Goal: Download file/media

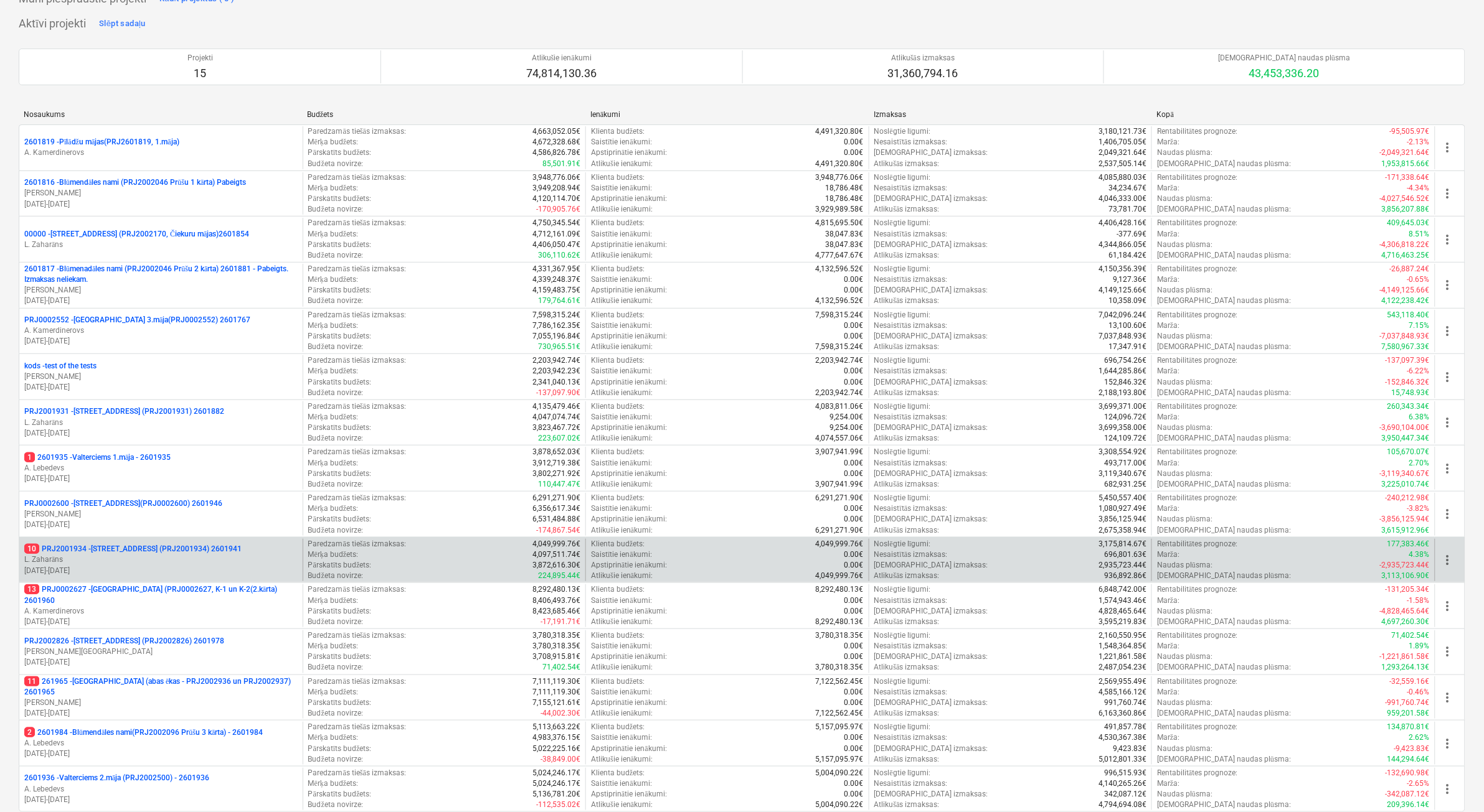
scroll to position [155, 0]
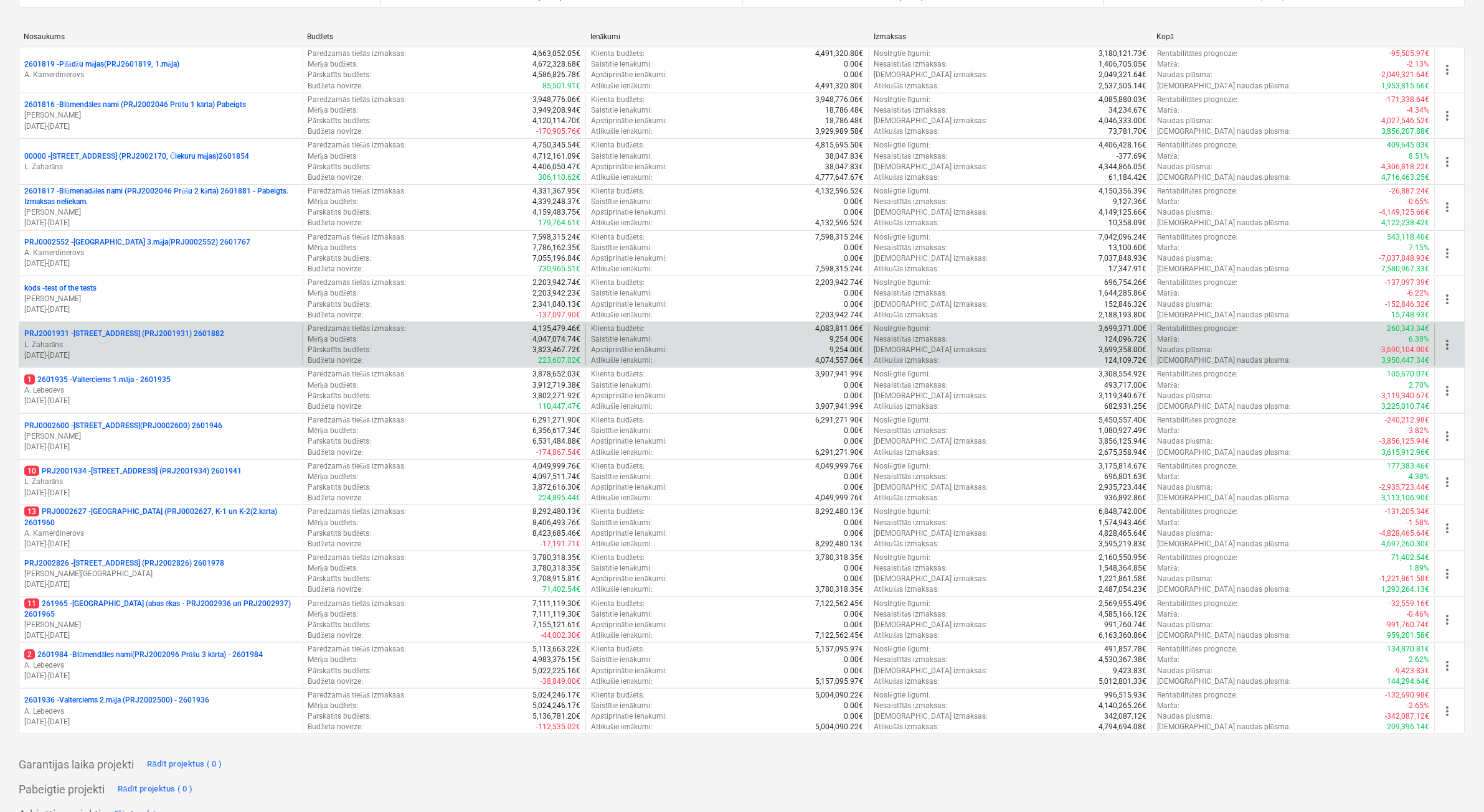
click at [184, 333] on p "PRJ2001931 - [PERSON_NAME][STREET_ADDRESS] (PRJ2001931) 2601882" at bounding box center [124, 333] width 200 height 11
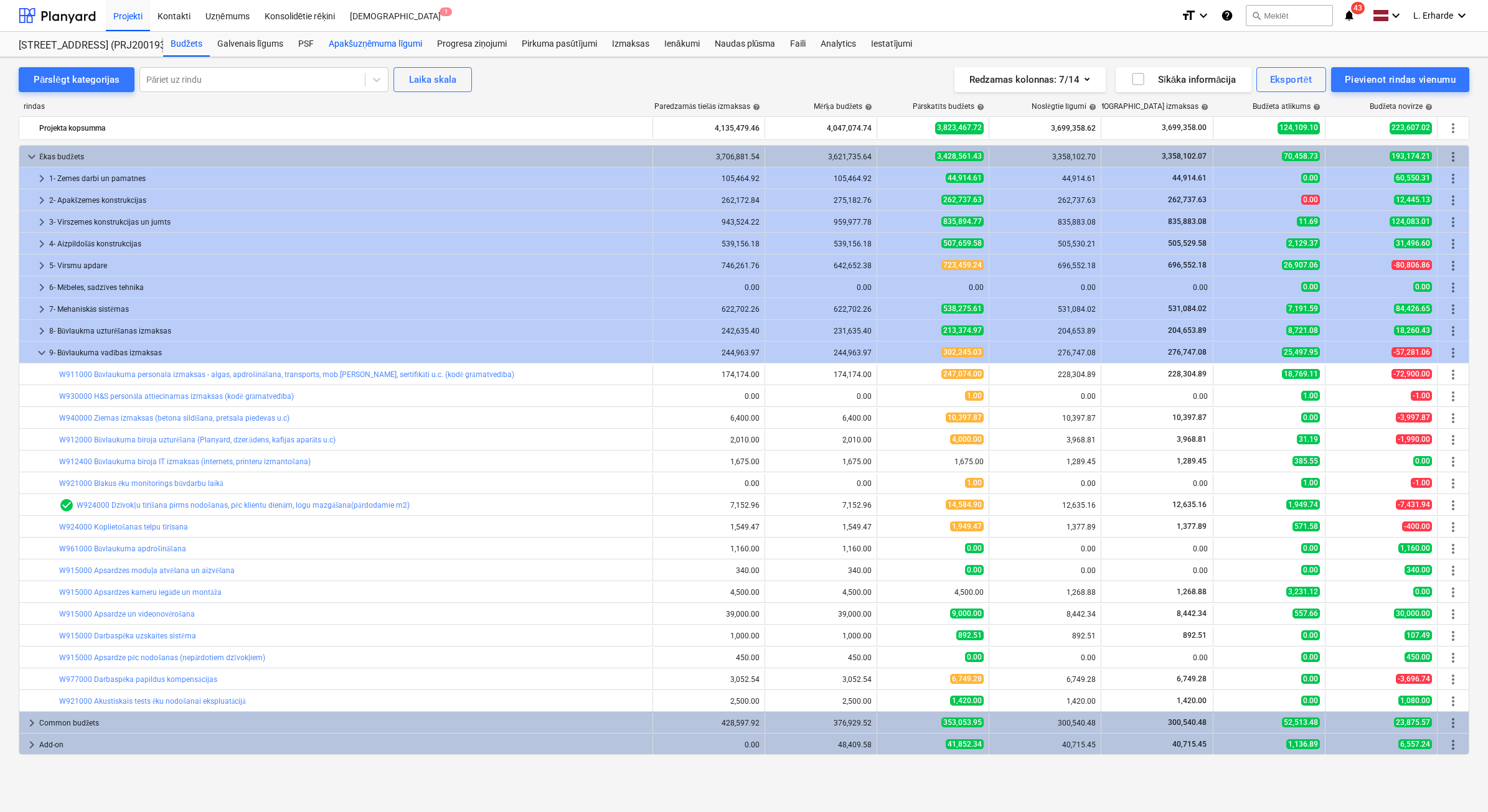
click at [366, 48] on div "Apakšuzņēmuma līgumi" at bounding box center [375, 44] width 108 height 25
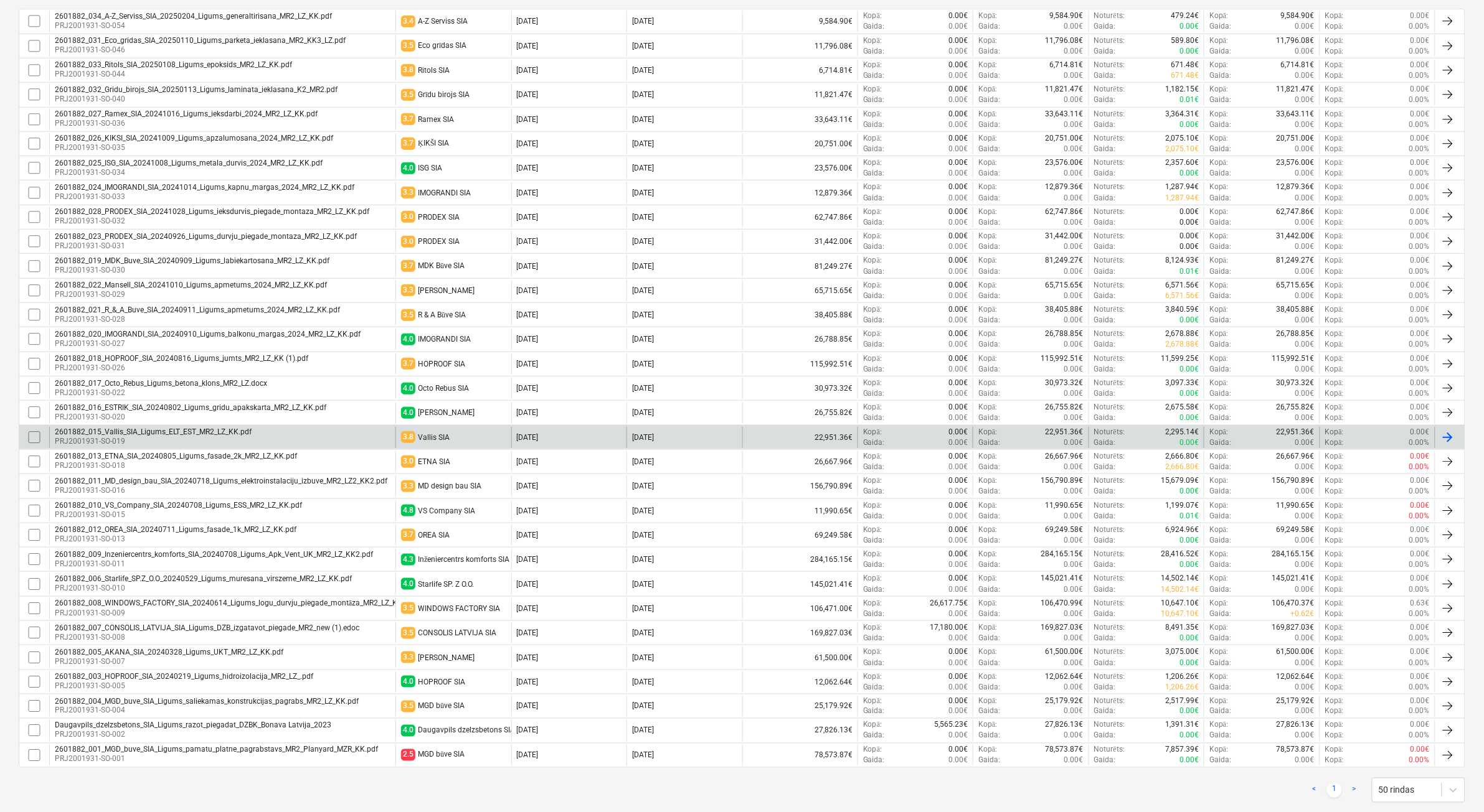
scroll to position [313, 0]
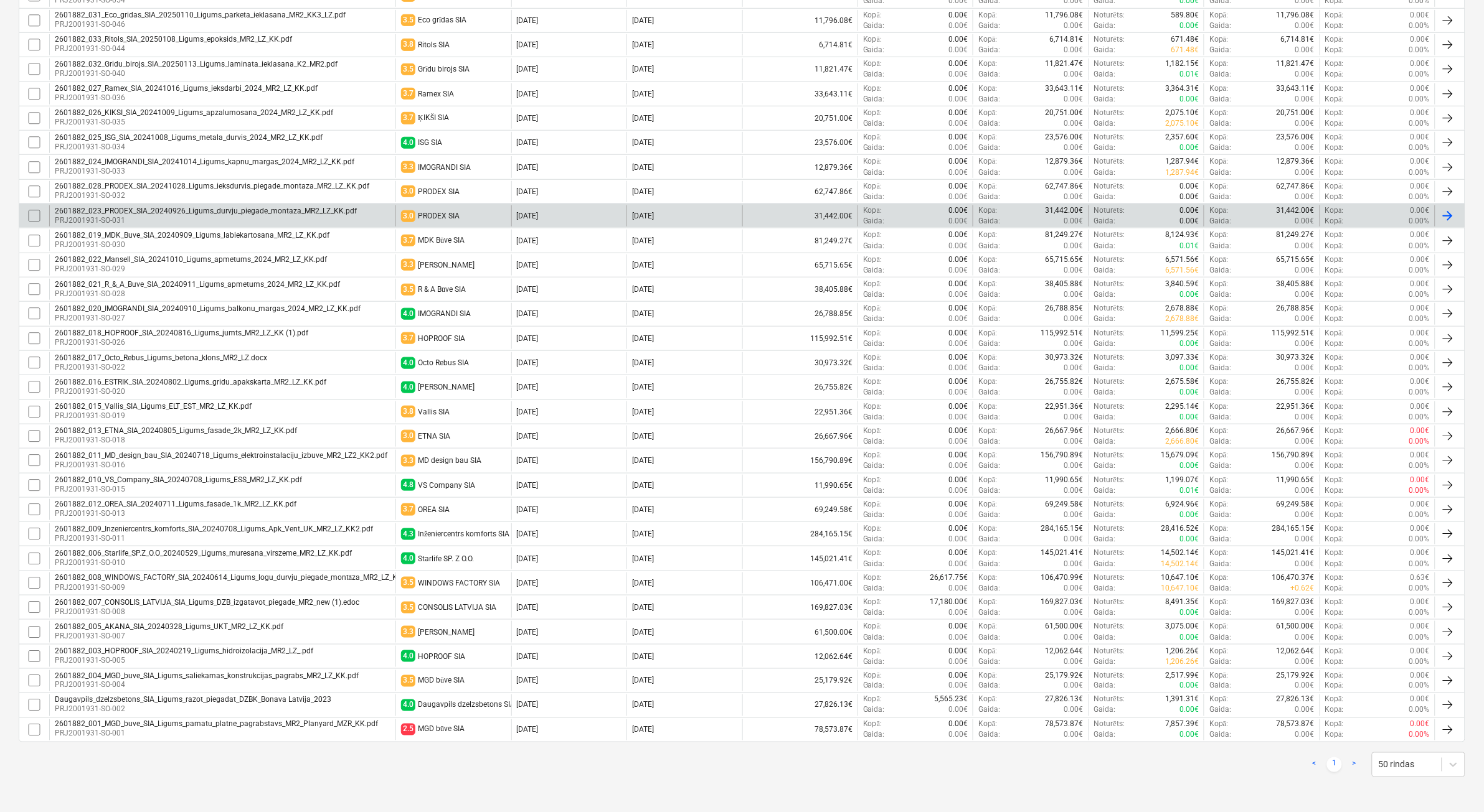
click at [253, 207] on div "2601882_023_PRODEX_SIA_20240926_Ligums_durvju_piegade_montaza_MR2_LZ_KK.pdf" at bounding box center [205, 211] width 302 height 9
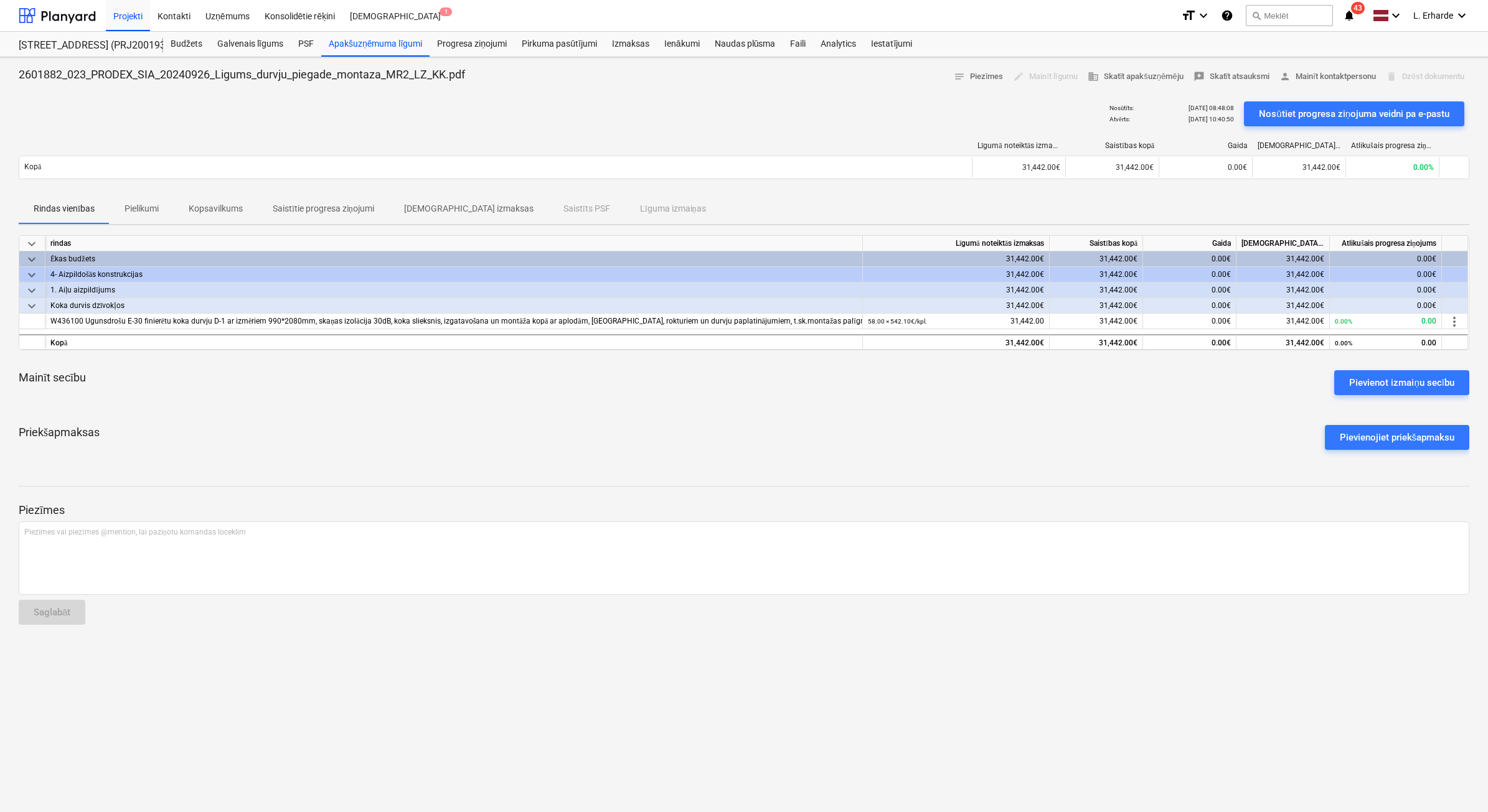
click at [144, 208] on p "Pielikumi" at bounding box center [141, 209] width 34 height 13
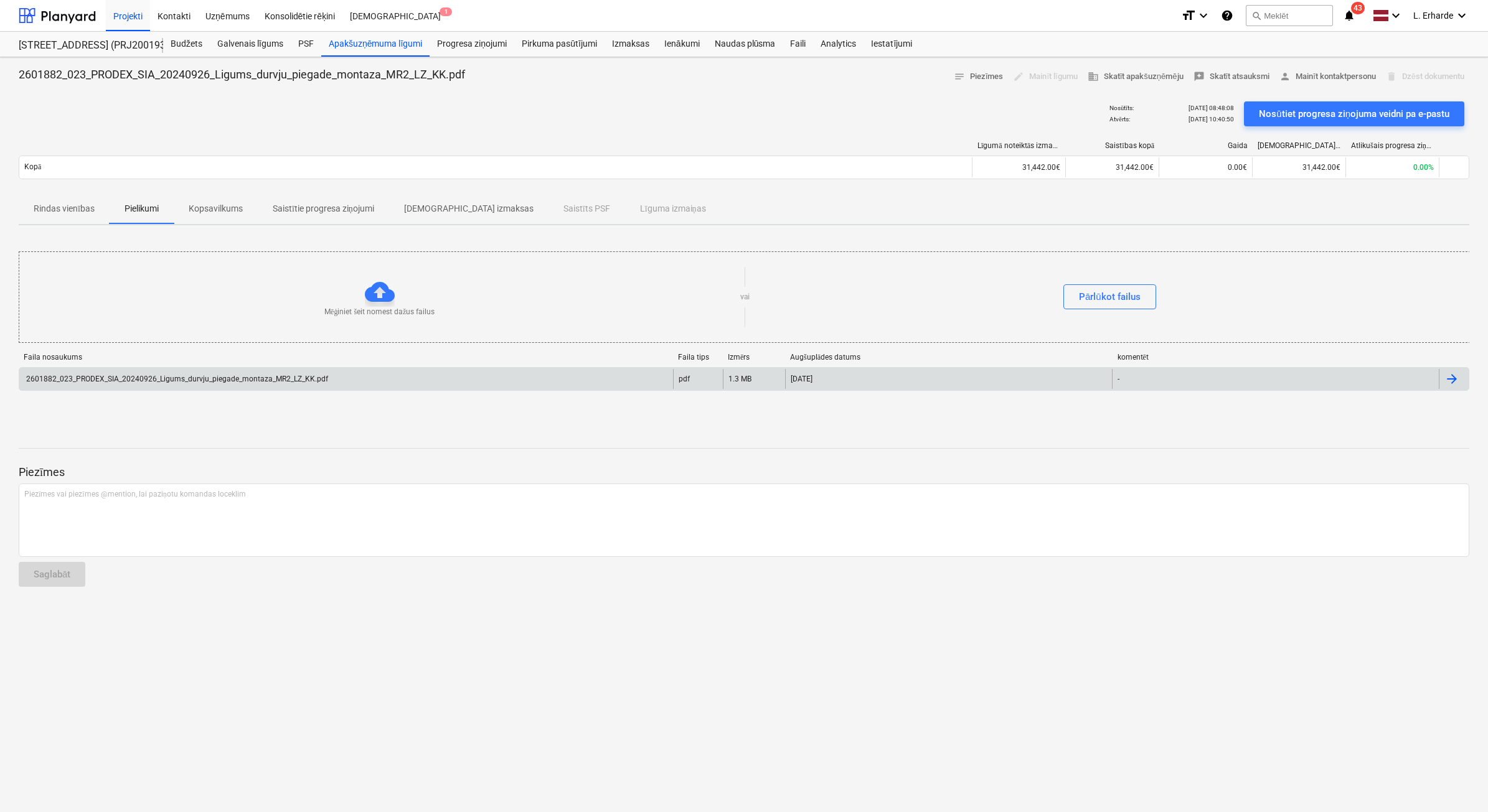
click at [247, 375] on div "2601882_023_PRODEX_SIA_20240926_Ligums_durvju_piegade_montaza_MR2_LZ_KK.pdf" at bounding box center [175, 379] width 304 height 9
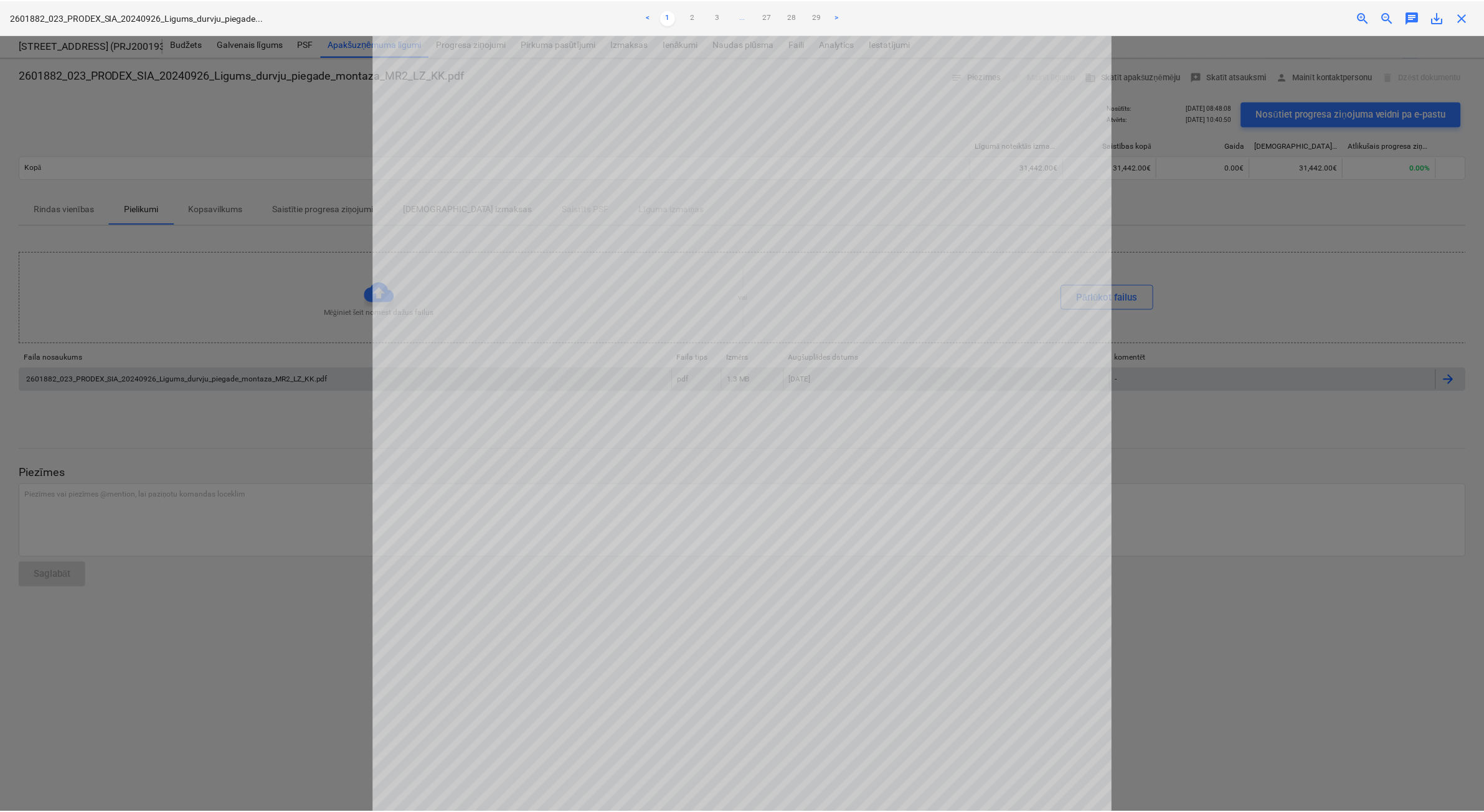
scroll to position [273, 0]
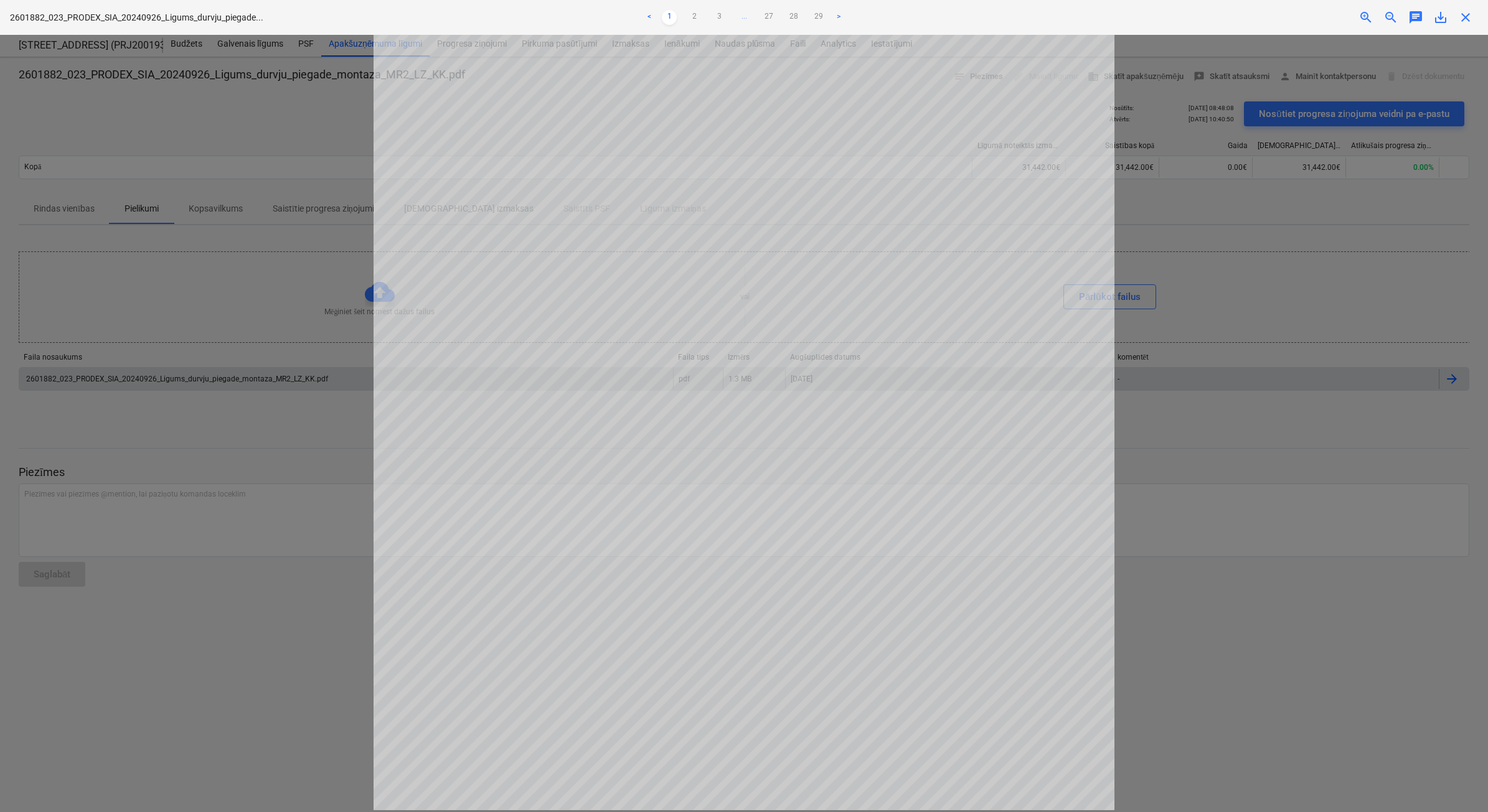
click at [1215, 509] on div at bounding box center [744, 423] width 1488 height 777
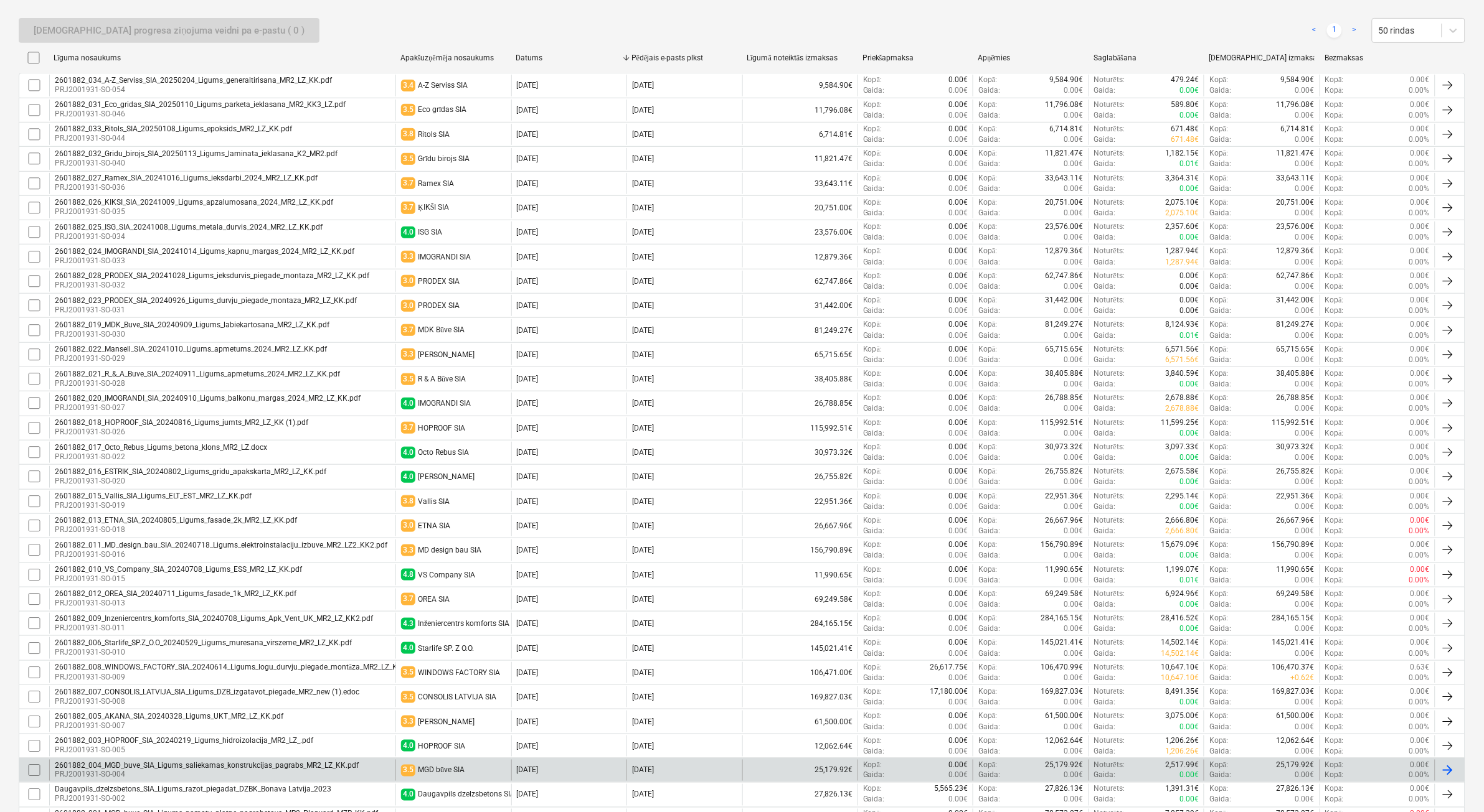
scroll to position [233, 0]
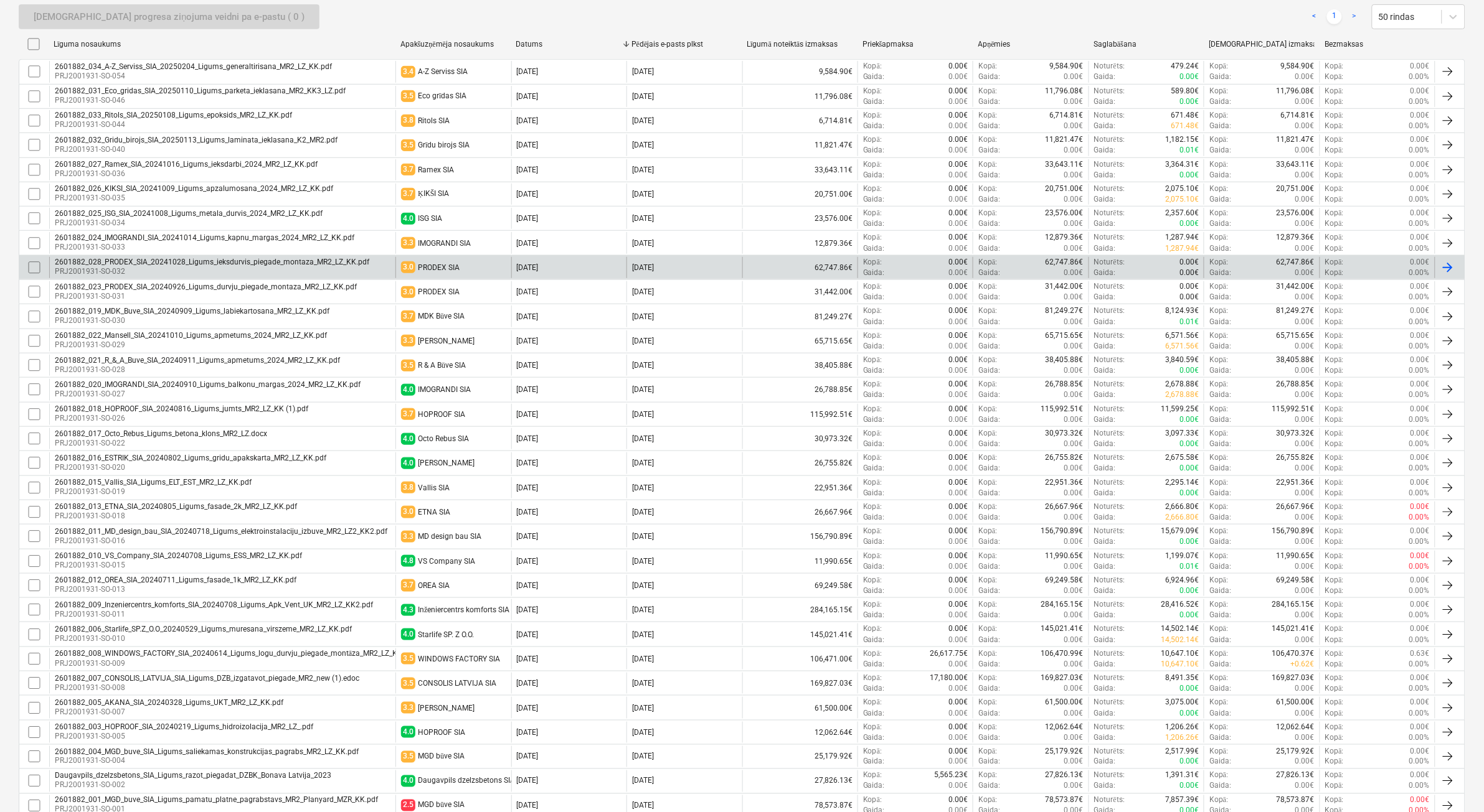
click at [273, 265] on div "2601882_028_PRODEX_SIA_20241028_Ligums_ieksdurvis_piegade_montaza_MR2_LZ_KK.pdf" at bounding box center [212, 262] width 314 height 9
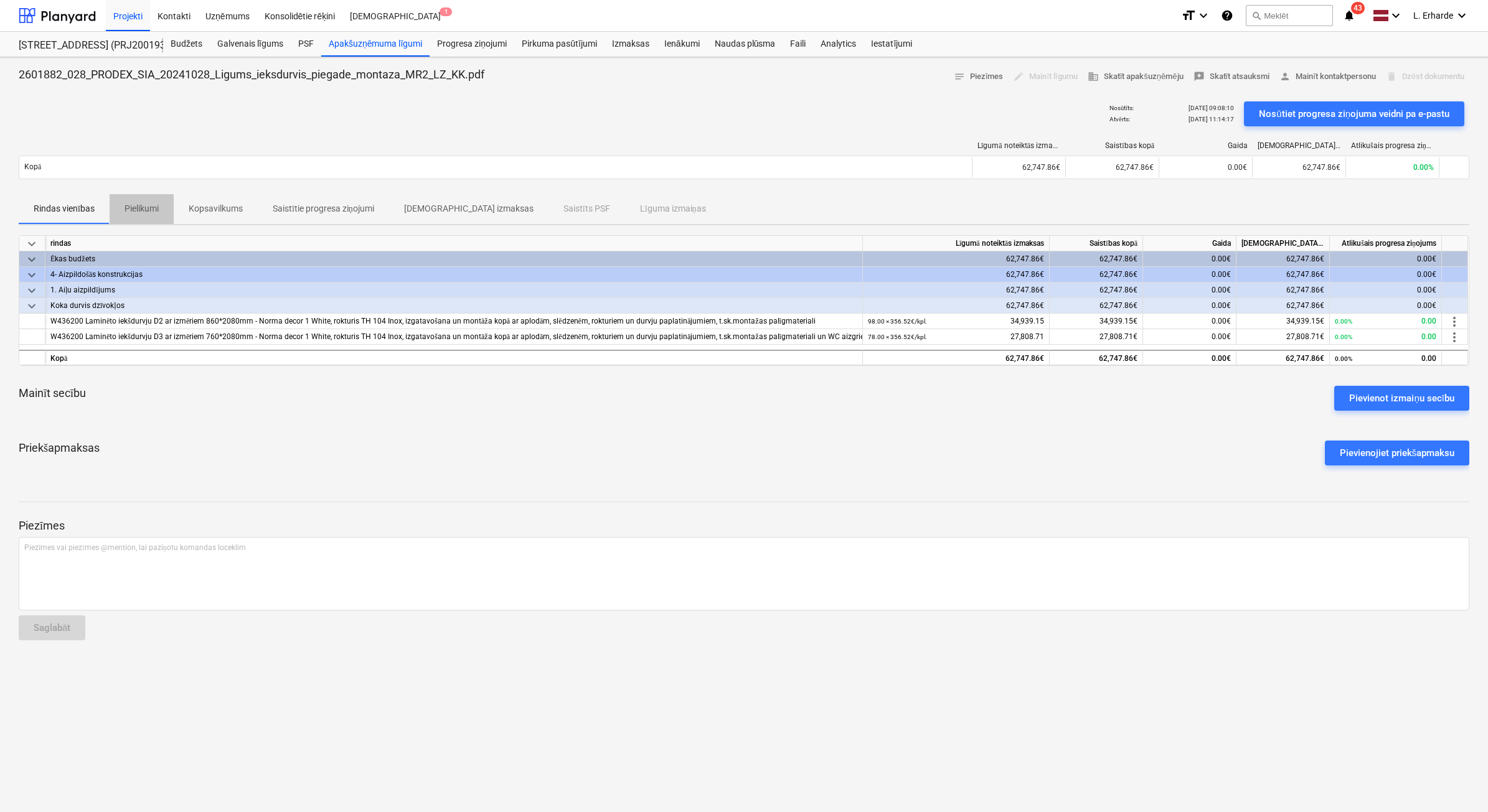
click at [135, 208] on p "Pielikumi" at bounding box center [141, 209] width 34 height 13
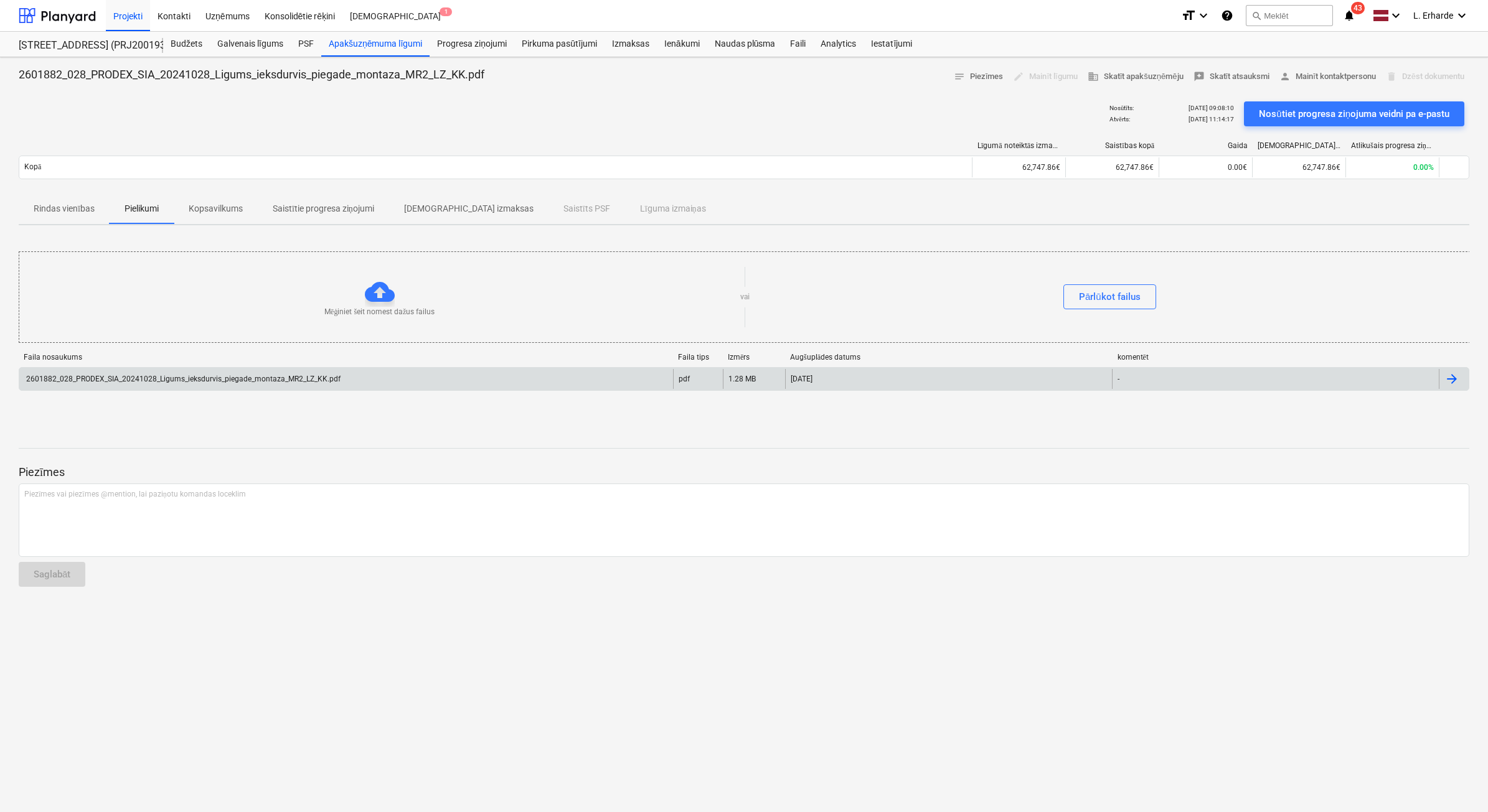
click at [306, 379] on div "2601882_028_PRODEX_SIA_20241028_Ligums_ieksdurvis_piegade_montaza_MR2_LZ_KK.pdf" at bounding box center [182, 379] width 316 height 9
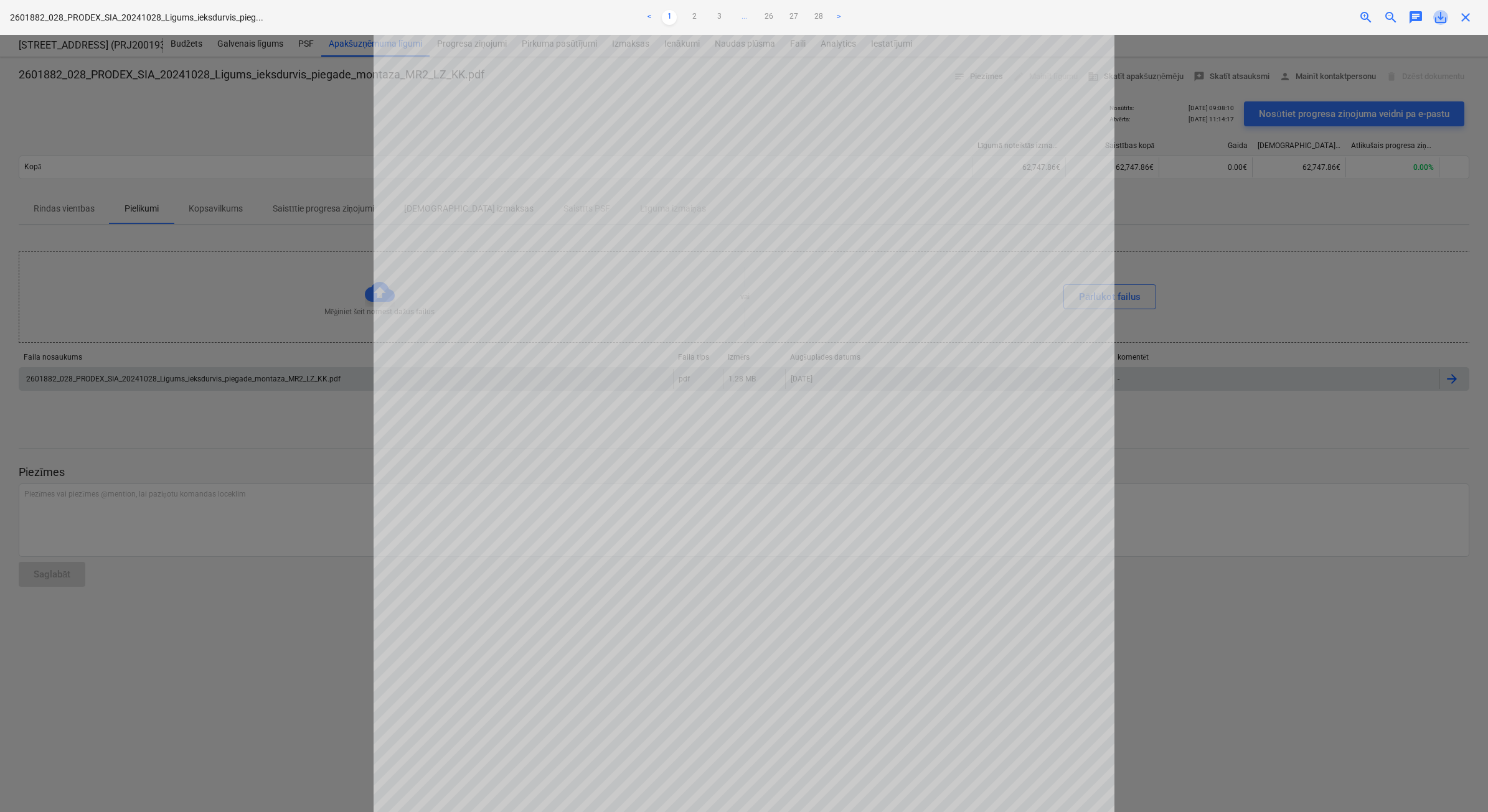
click at [1437, 17] on span "save_alt" at bounding box center [1441, 17] width 15 height 15
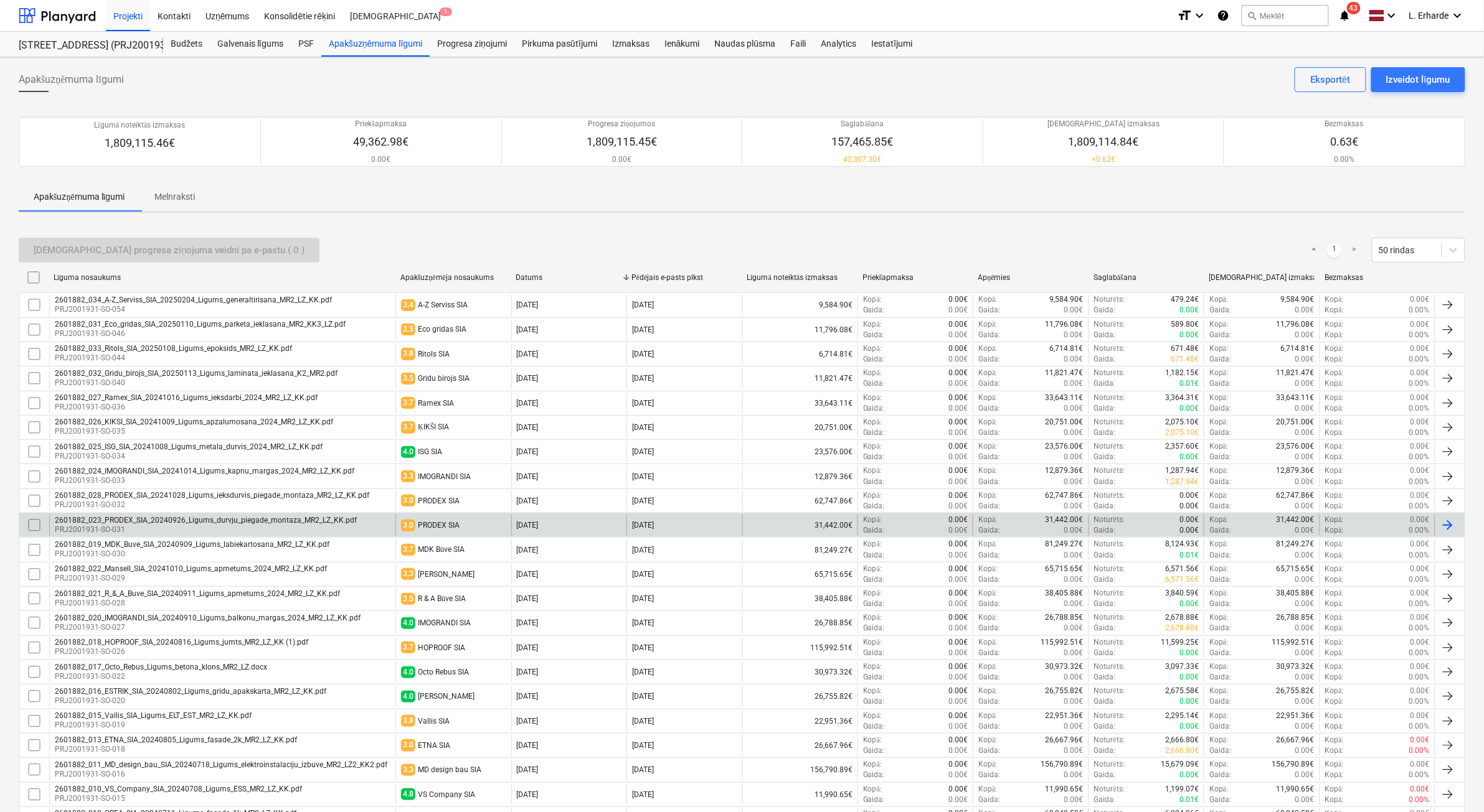
click at [200, 523] on div "2601882_023_PRODEX_SIA_20240926_Ligums_durvju_piegade_montaza_MR2_LZ_KK.pdf" at bounding box center [205, 520] width 302 height 9
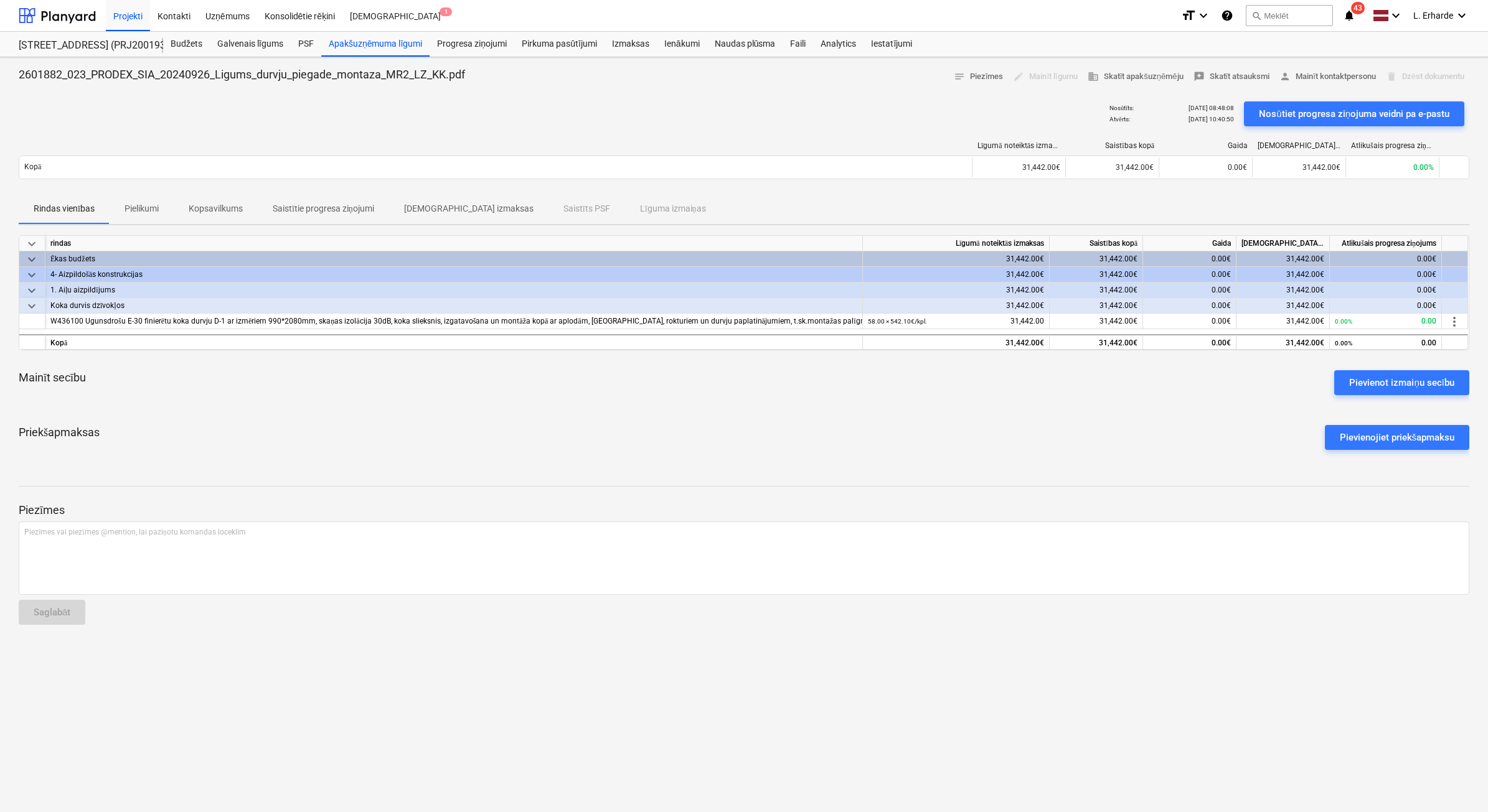
click at [156, 212] on p "Pielikumi" at bounding box center [141, 209] width 34 height 13
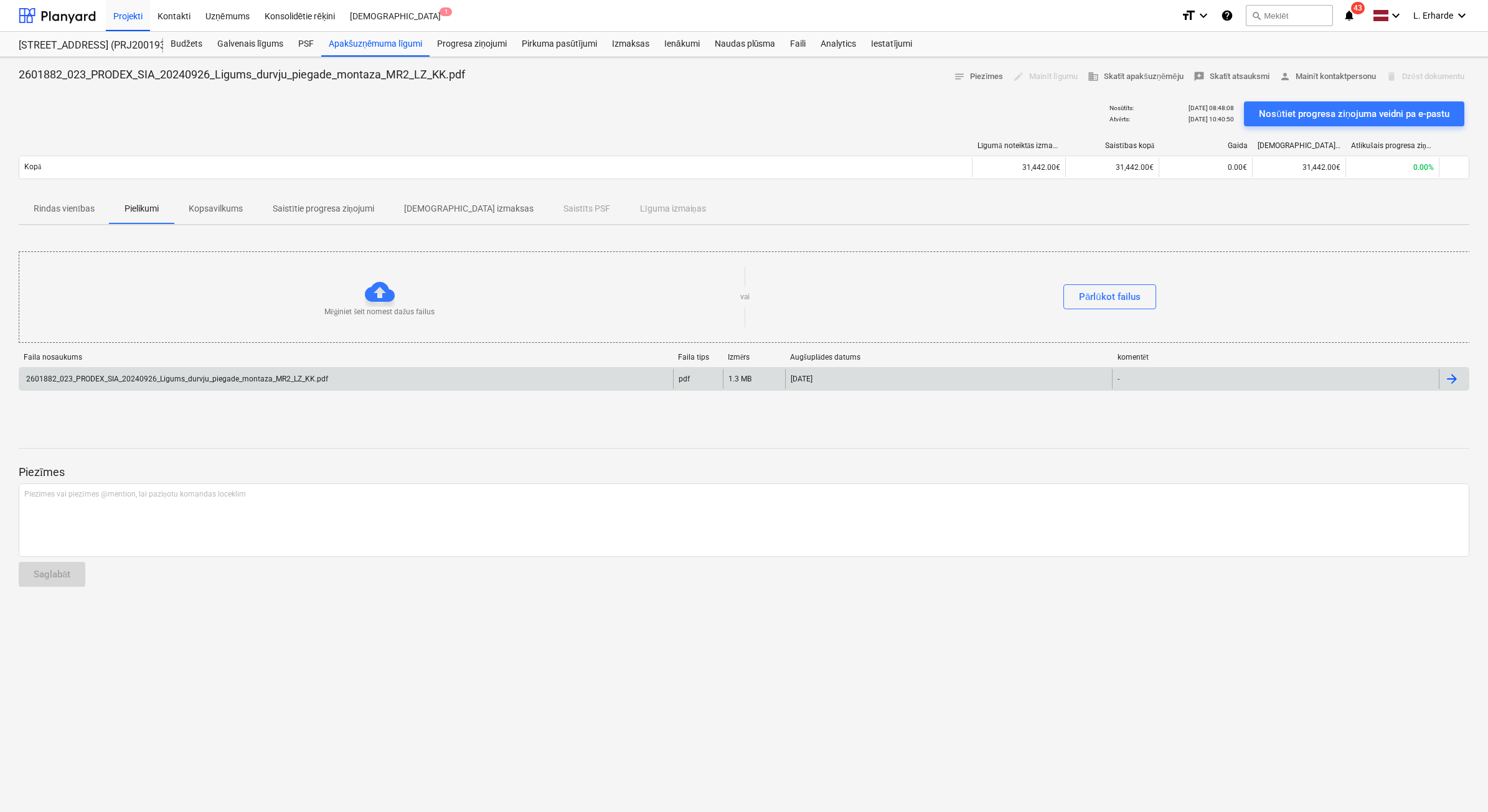
click at [316, 378] on div "2601882_023_PRODEX_SIA_20240926_Ligums_durvju_piegade_montaza_MR2_LZ_KK.pdf" at bounding box center [175, 379] width 304 height 9
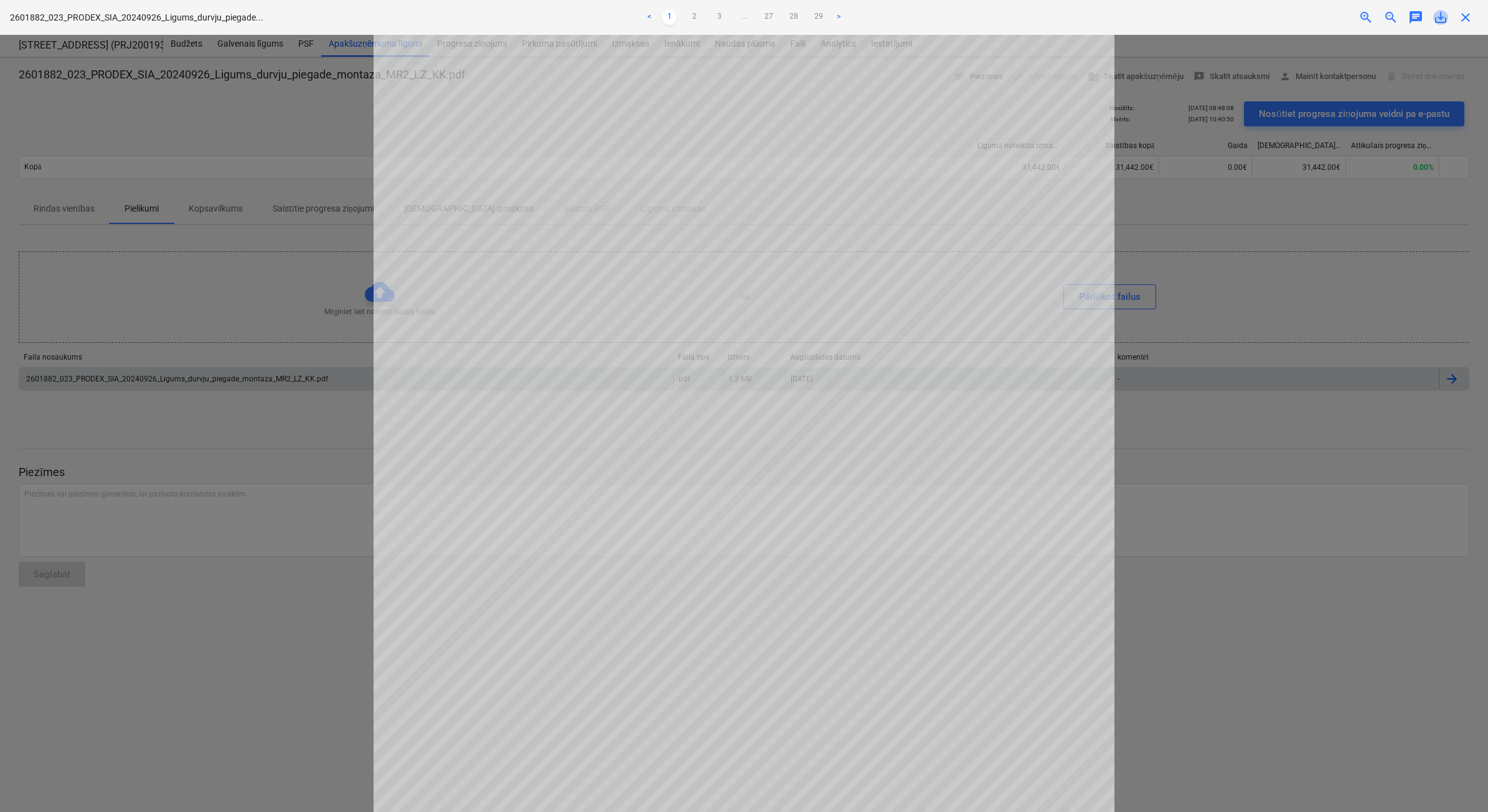
click at [1437, 20] on span "save_alt" at bounding box center [1441, 17] width 15 height 15
